Goal: Navigation & Orientation: Go to known website

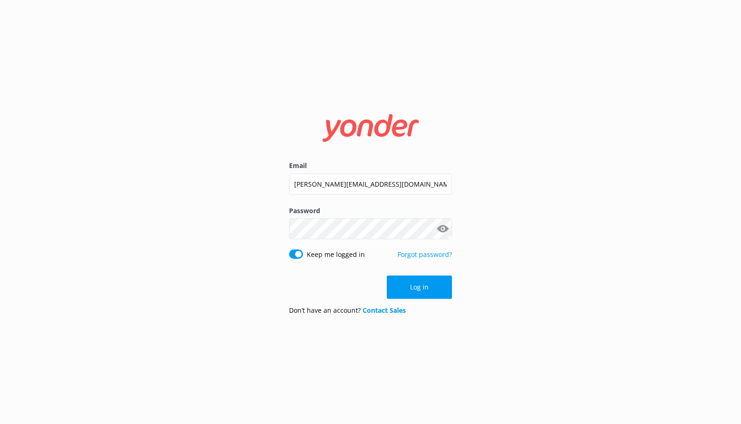
click at [428, 284] on button "Log in" at bounding box center [419, 287] width 65 height 23
